Goal: Information Seeking & Learning: Understand process/instructions

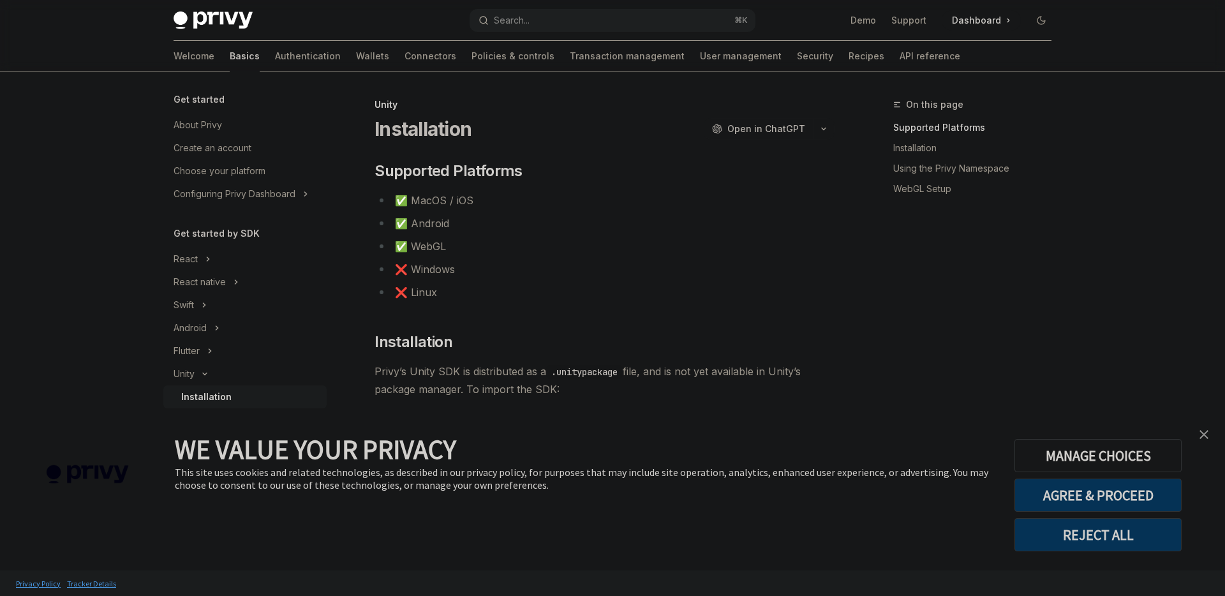
type textarea "*"
click at [1129, 496] on button "AGREE & PROCEED" at bounding box center [1098, 495] width 167 height 33
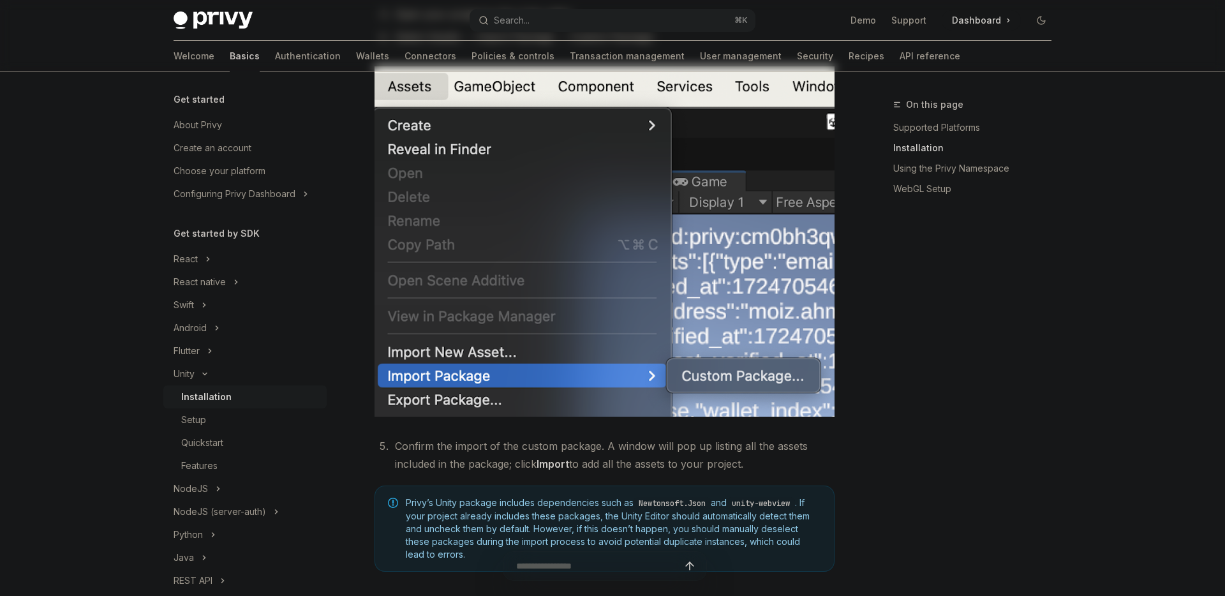
scroll to position [73, 0]
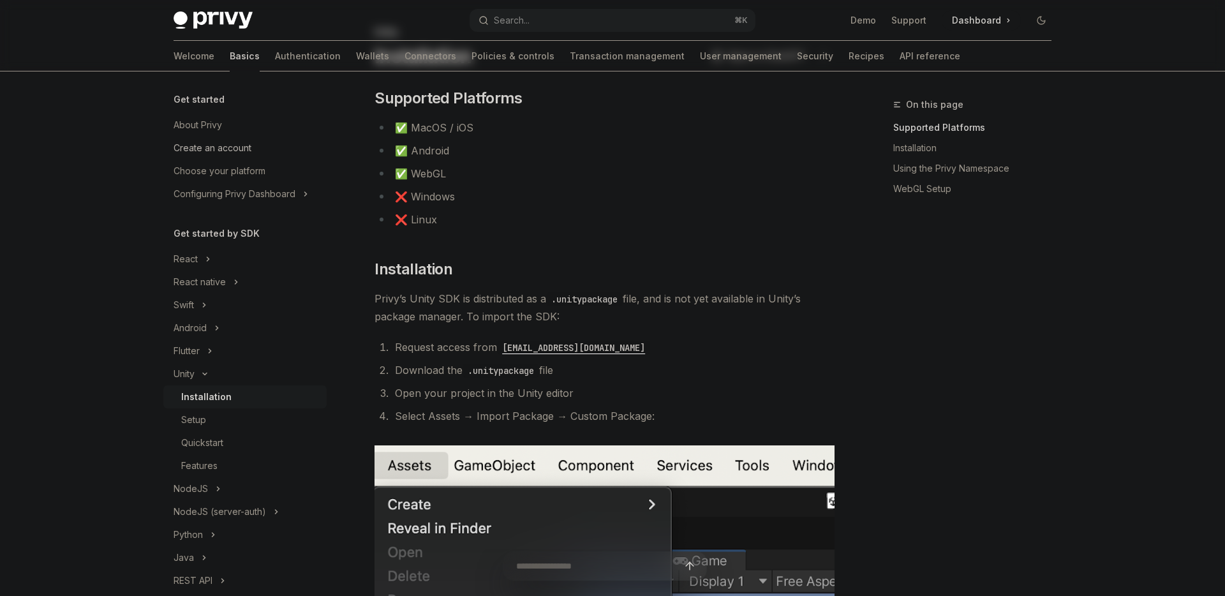
click at [232, 149] on div "Create an account" at bounding box center [213, 147] width 78 height 15
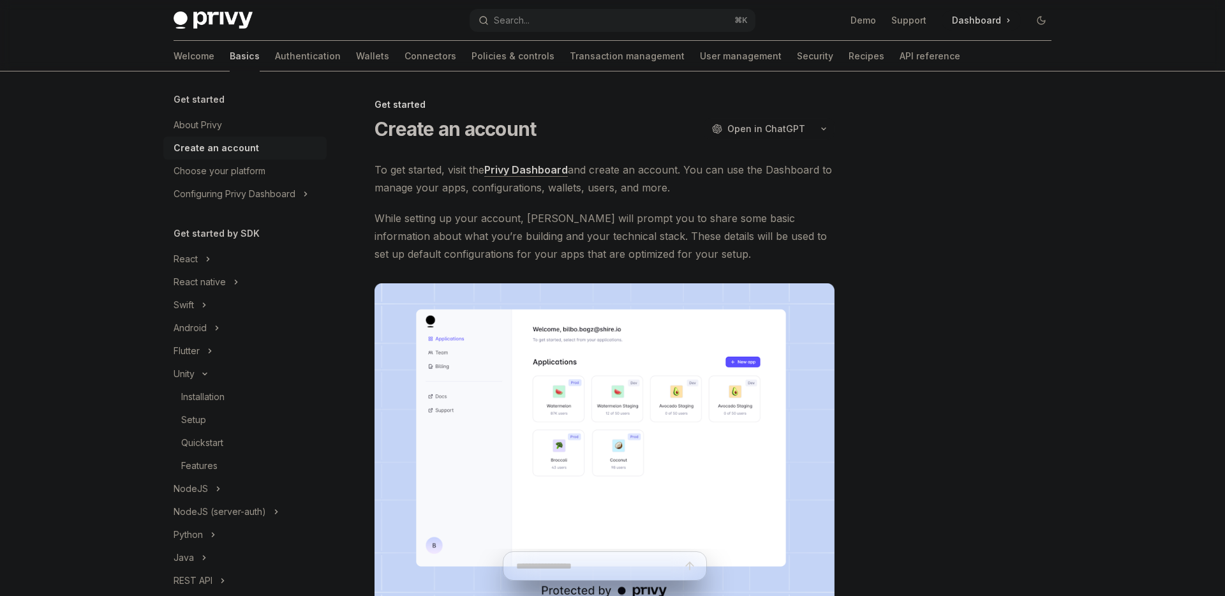
scroll to position [222, 0]
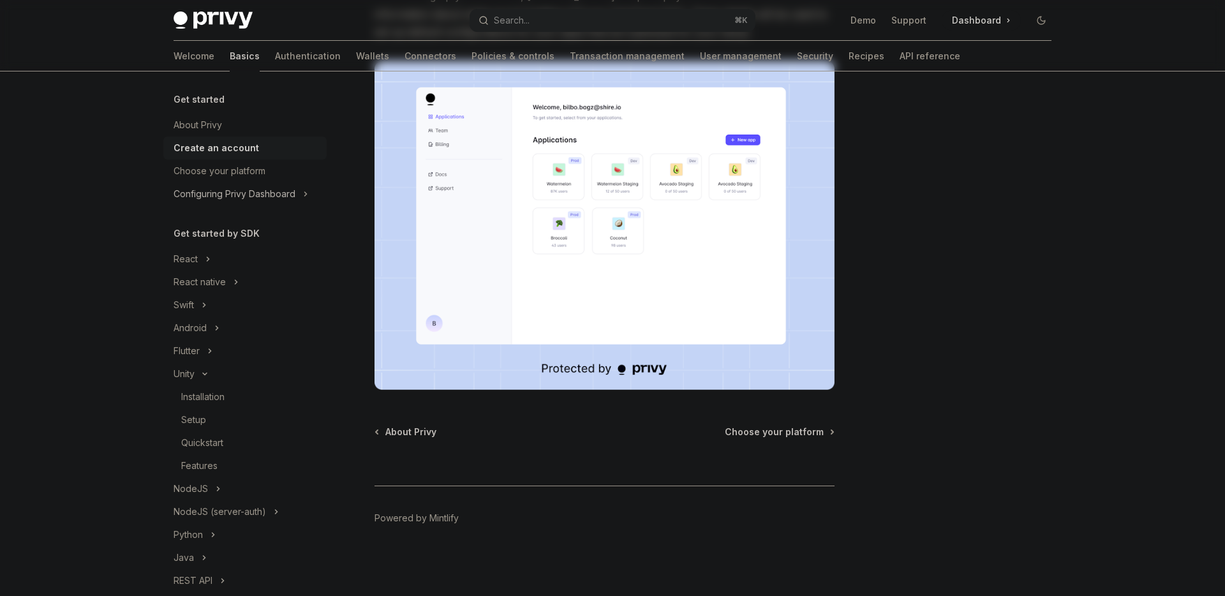
click at [216, 189] on div "Configuring Privy Dashboard" at bounding box center [235, 193] width 122 height 15
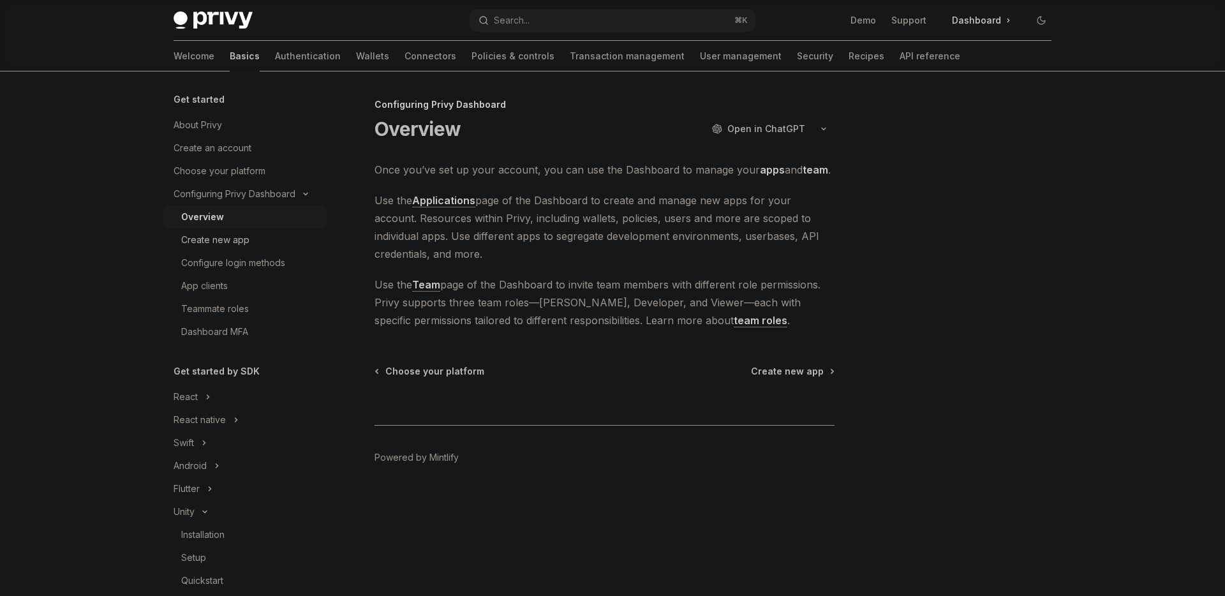
click at [224, 237] on div "Create new app" at bounding box center [215, 239] width 68 height 15
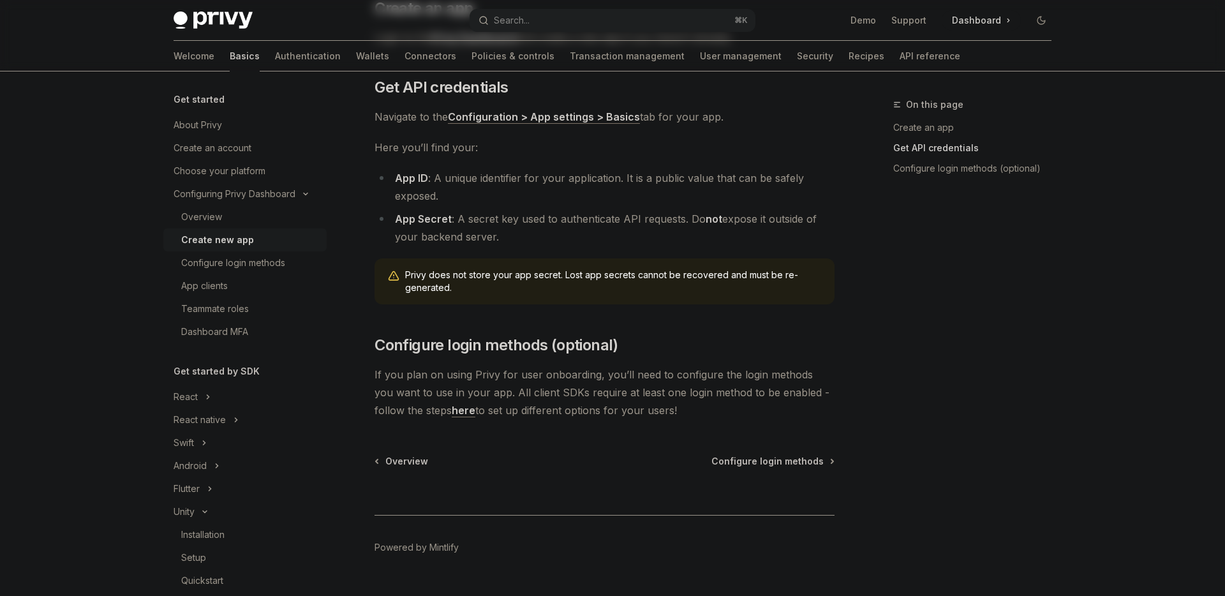
scroll to position [317, 0]
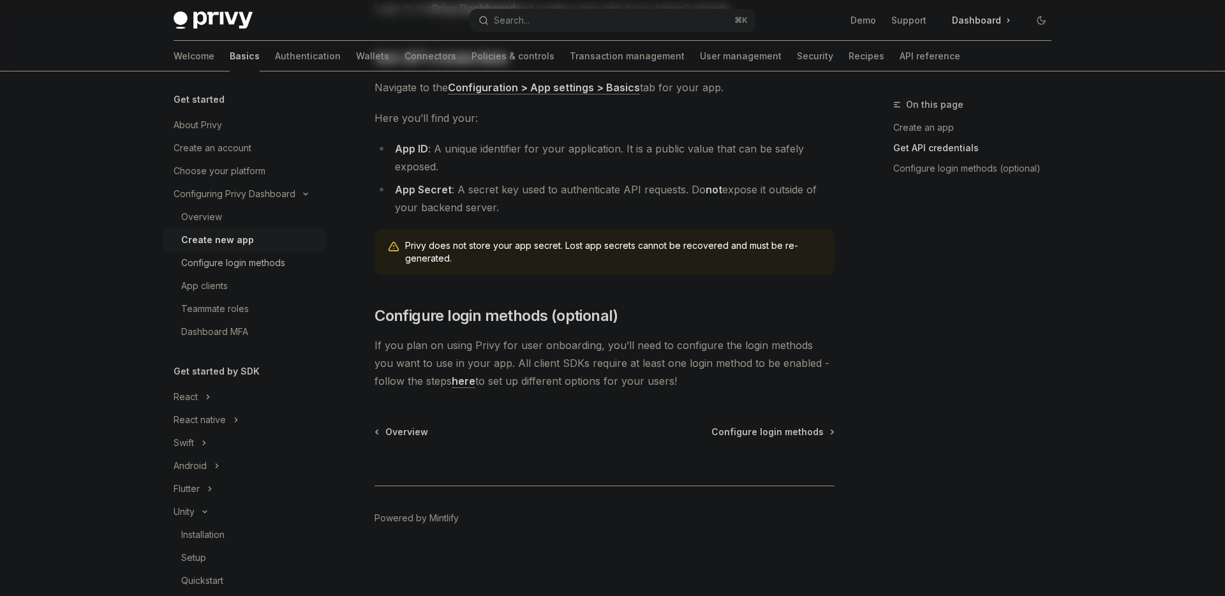
click at [217, 266] on div "Configure login methods" at bounding box center [233, 262] width 104 height 15
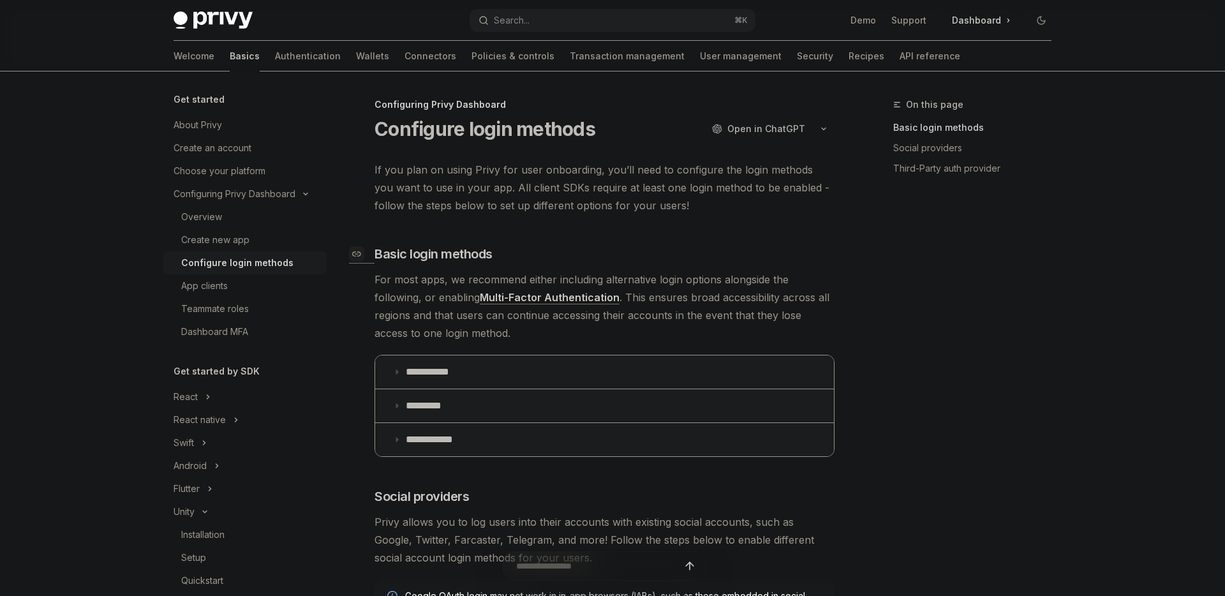
scroll to position [26, 0]
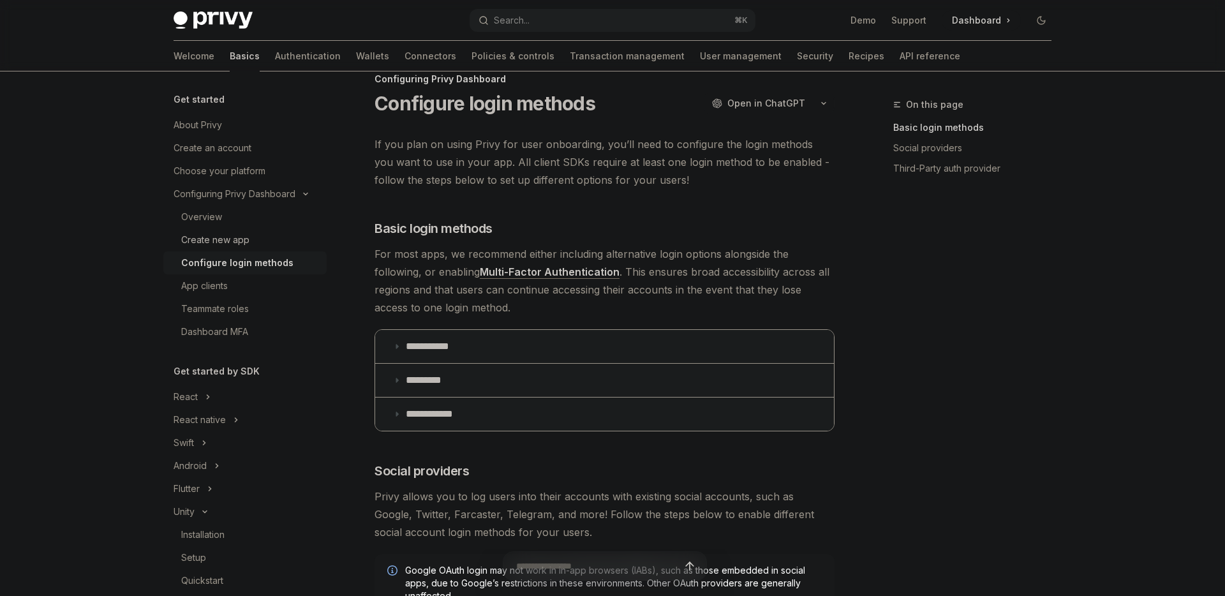
click at [209, 241] on div "Create new app" at bounding box center [215, 239] width 68 height 15
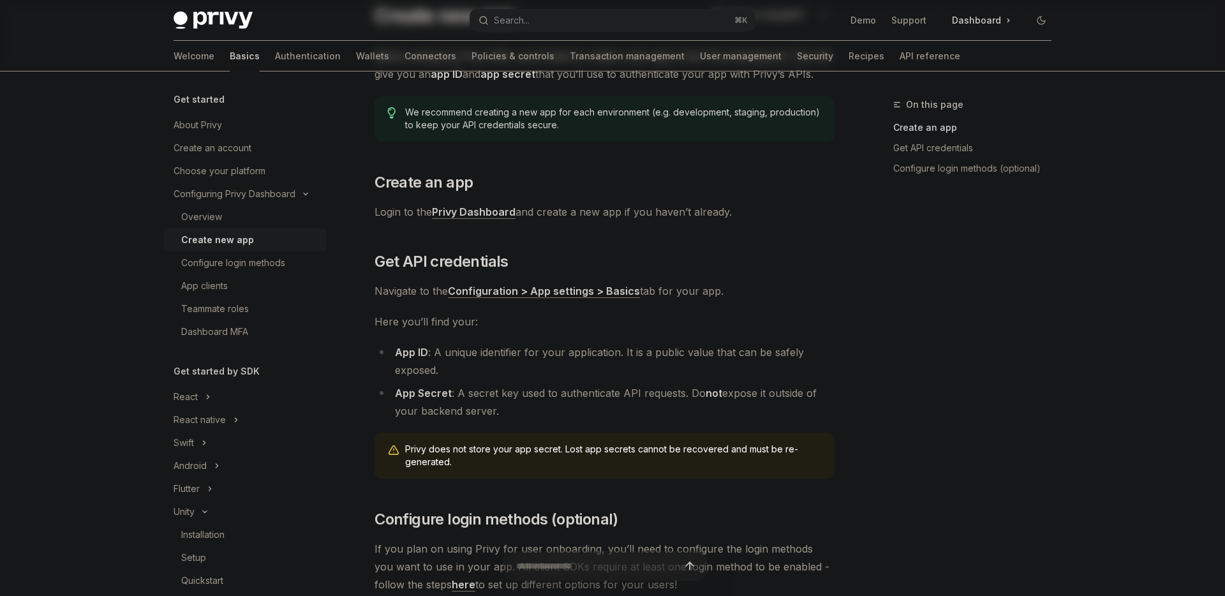
scroll to position [209, 0]
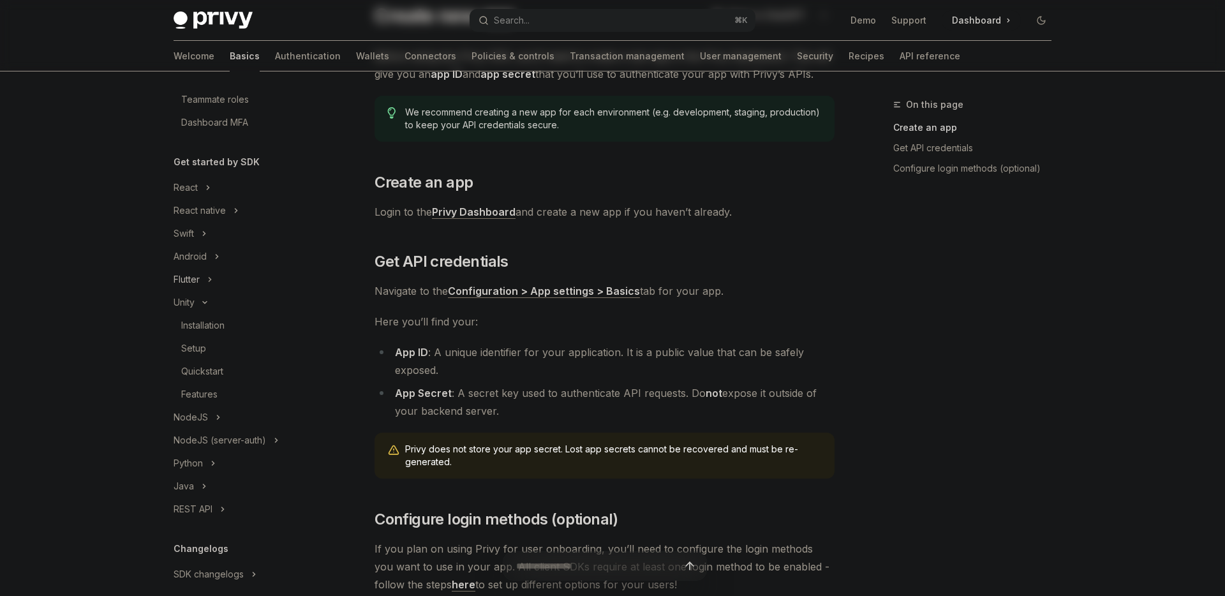
click at [208, 280] on icon at bounding box center [209, 279] width 5 height 15
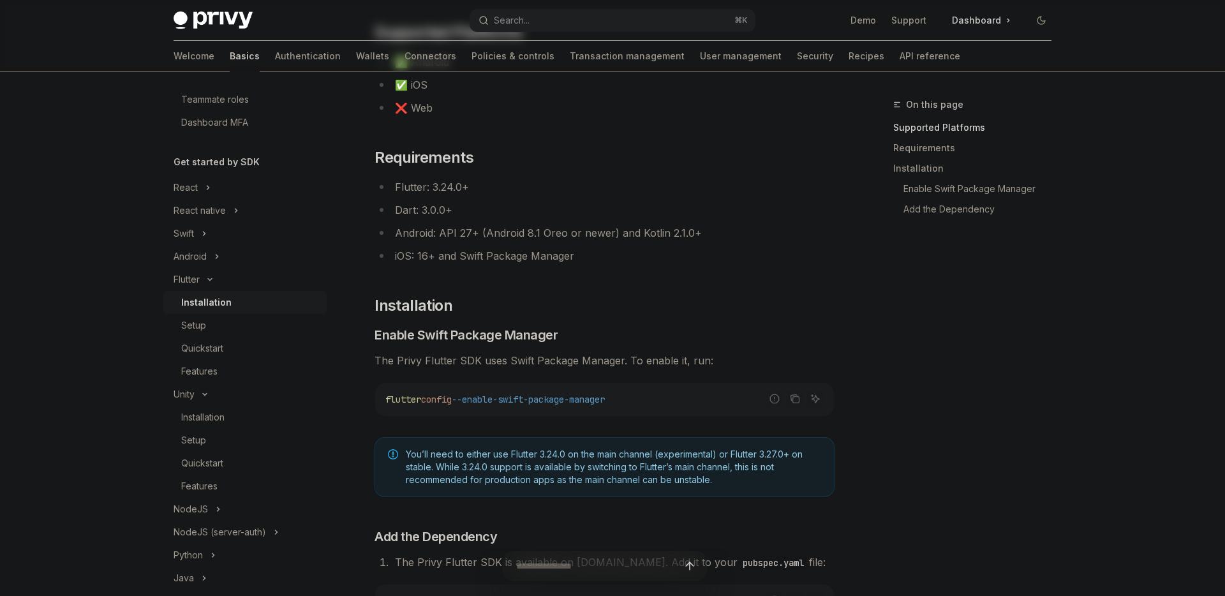
scroll to position [159, 0]
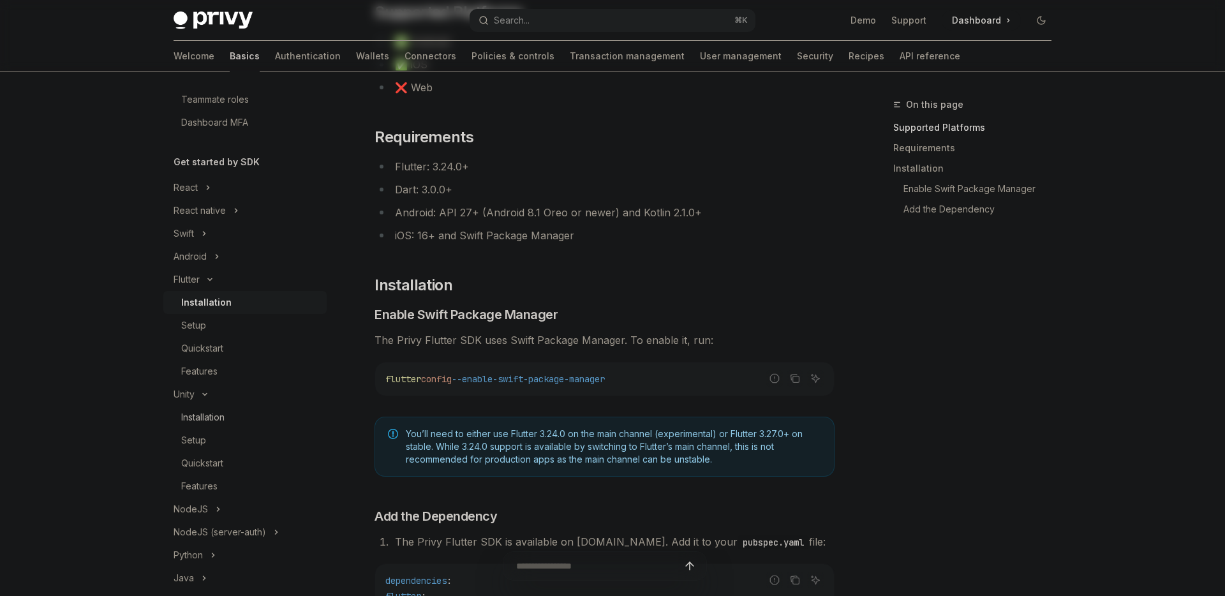
click at [208, 412] on div "Installation" at bounding box center [202, 417] width 43 height 15
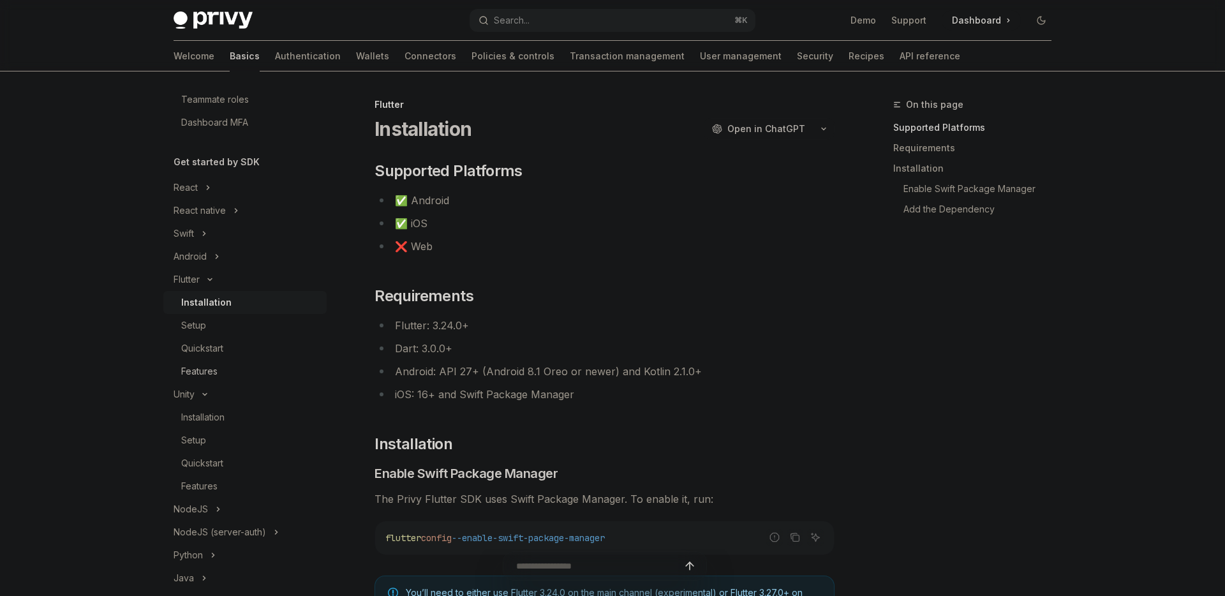
type textarea "*"
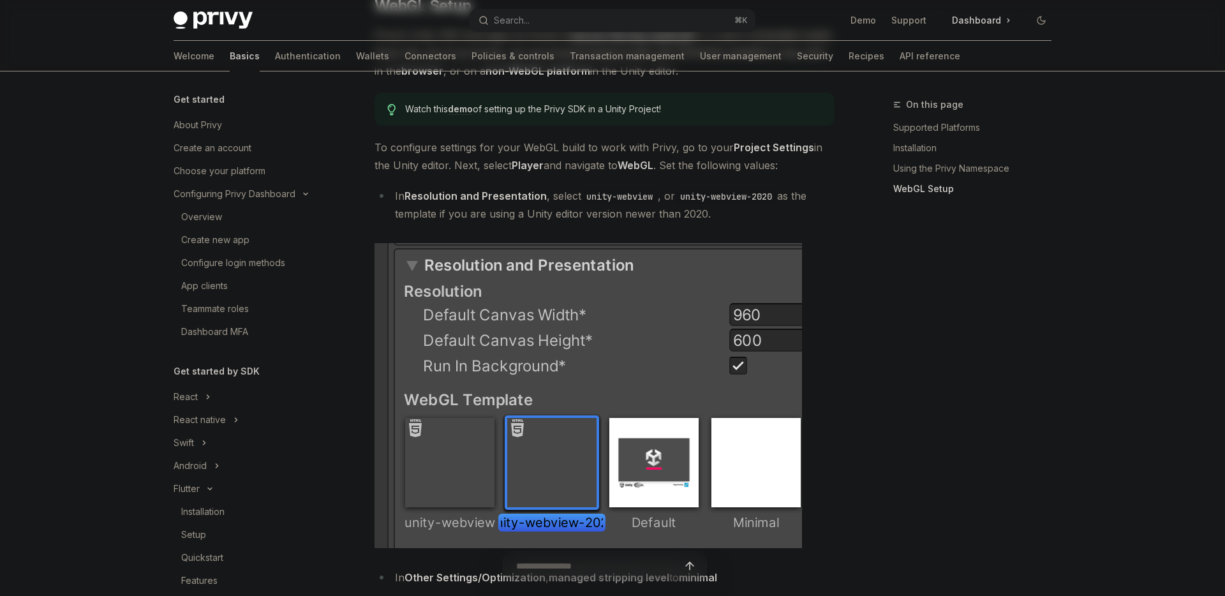
scroll to position [914, 0]
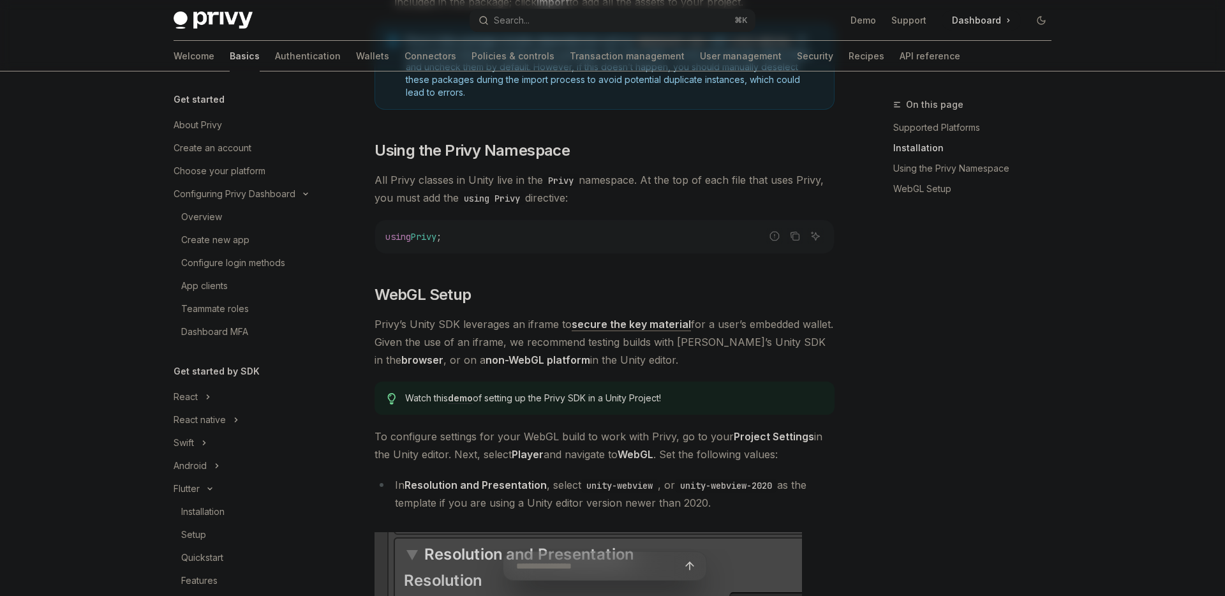
click at [944, 286] on div "On this page Supported Platforms Installation Using the Privy Namespace WebGL S…" at bounding box center [965, 346] width 194 height 499
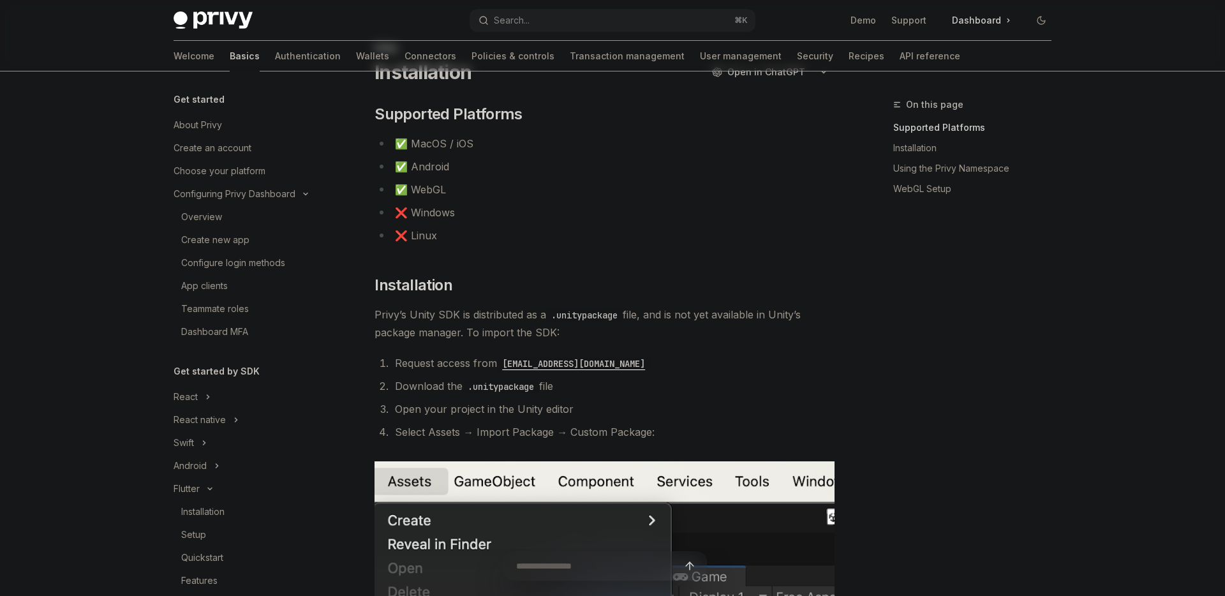
scroll to position [0, 0]
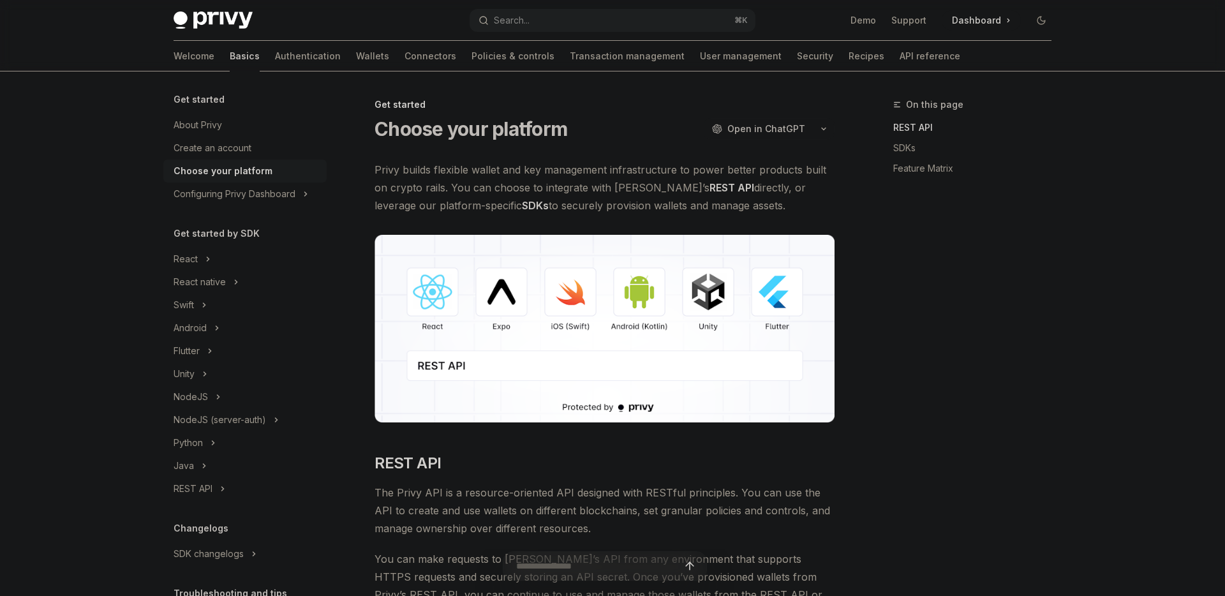
type textarea "*"
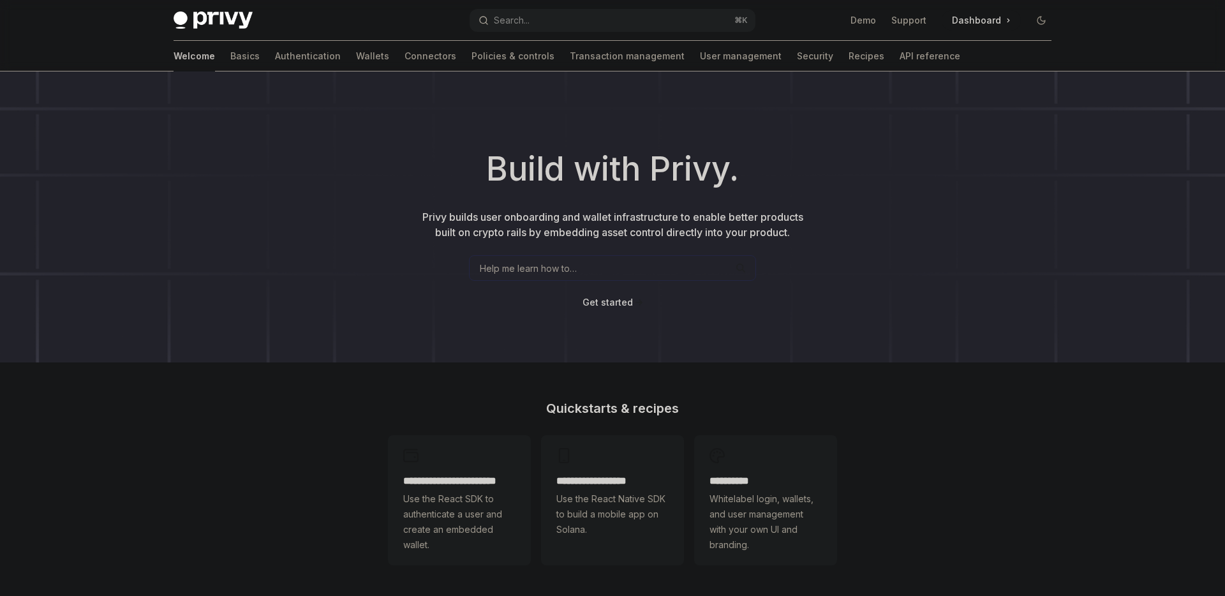
click at [204, 19] on img at bounding box center [213, 20] width 79 height 18
click at [189, 24] on img at bounding box center [213, 20] width 79 height 18
click at [230, 61] on link "Basics" at bounding box center [244, 56] width 29 height 31
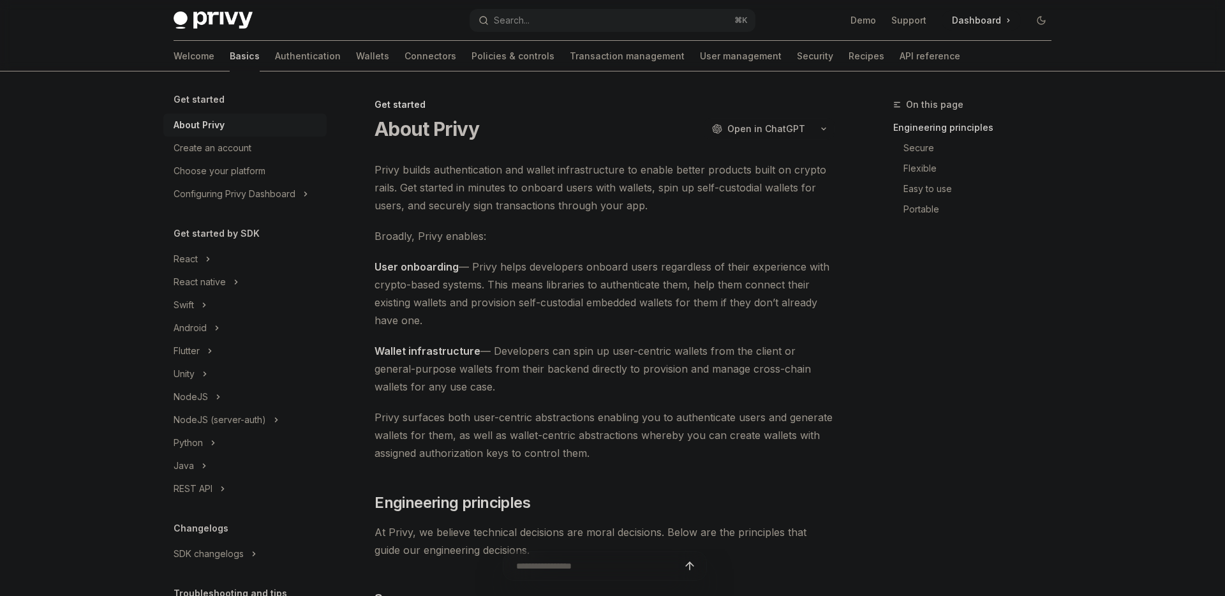
type textarea "*"
